Goal: Navigation & Orientation: Find specific page/section

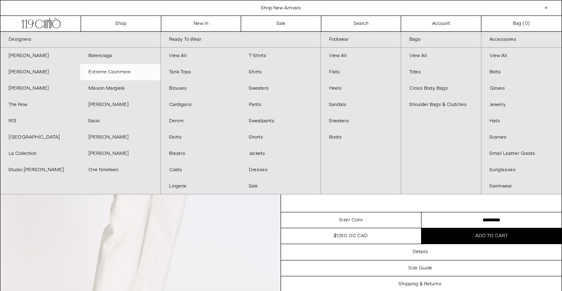
click at [123, 73] on link "Extreme Cashmere" at bounding box center [120, 72] width 80 height 16
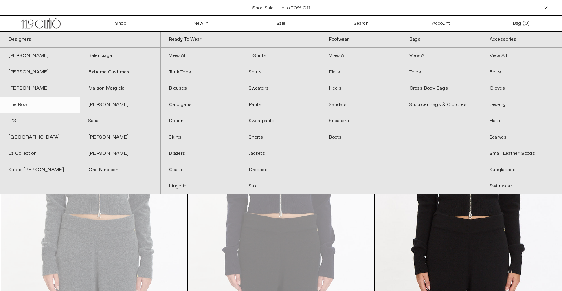
click at [30, 109] on link "The Row" at bounding box center [40, 105] width 80 height 16
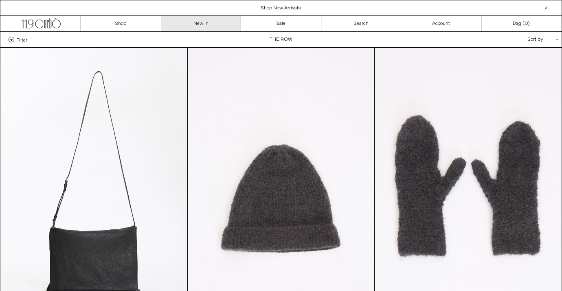
click at [207, 28] on link "New In" at bounding box center [201, 23] width 80 height 15
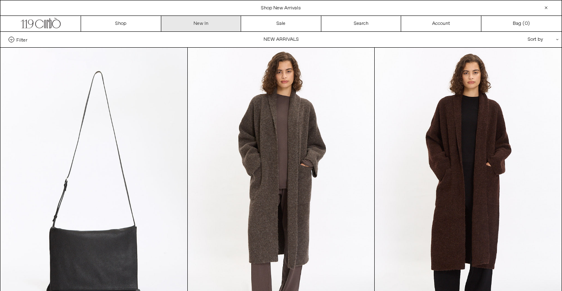
click at [199, 29] on link "New In" at bounding box center [201, 23] width 80 height 15
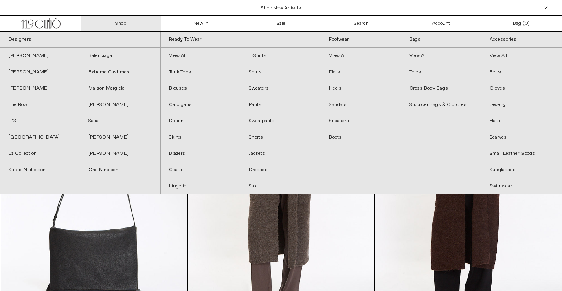
click at [121, 22] on link "Shop" at bounding box center [121, 23] width 80 height 15
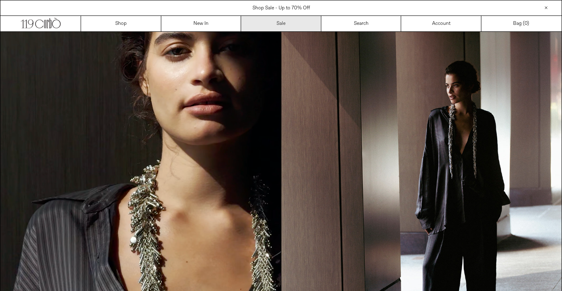
click at [274, 22] on link "Sale" at bounding box center [281, 23] width 80 height 15
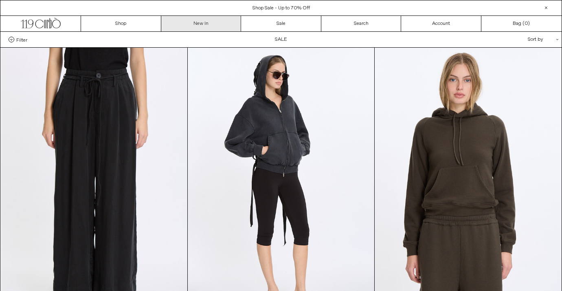
click at [198, 20] on link "New In" at bounding box center [201, 23] width 80 height 15
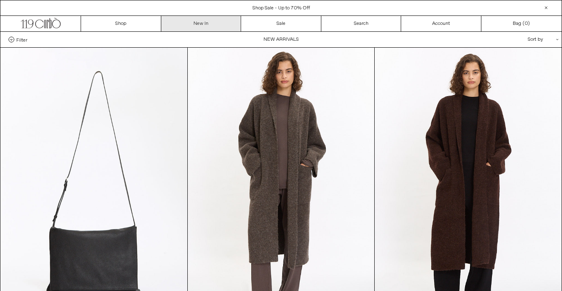
click at [219, 22] on link "New In" at bounding box center [201, 23] width 80 height 15
click at [22, 45] on div "Filter Designer .cls-1{fill:#231f20} [PERSON_NAME] [GEOGRAPHIC_DATA] Doffer Boys" at bounding box center [280, 39] width 561 height 15
click at [22, 39] on span "Filter" at bounding box center [21, 40] width 11 height 6
click at [0, 0] on select "**********" at bounding box center [0, 0] width 0 height 0
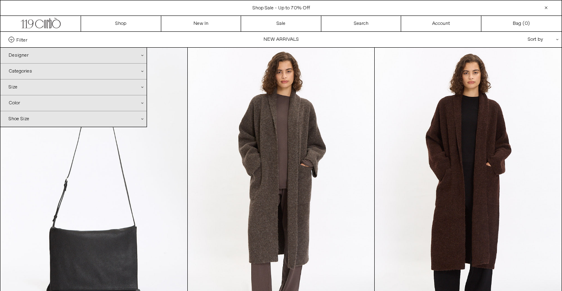
click at [37, 73] on div "Categories .cls-1{fill:#231f20}" at bounding box center [73, 71] width 146 height 15
